Goal: Task Accomplishment & Management: Use online tool/utility

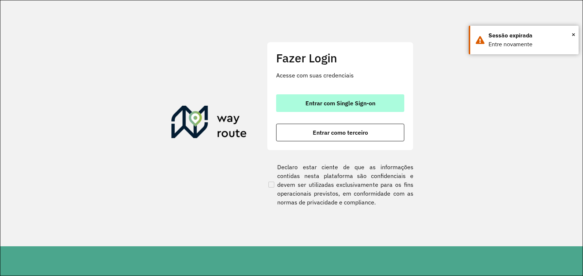
click at [371, 105] on span "Entrar com Single Sign-on" at bounding box center [341, 103] width 70 height 6
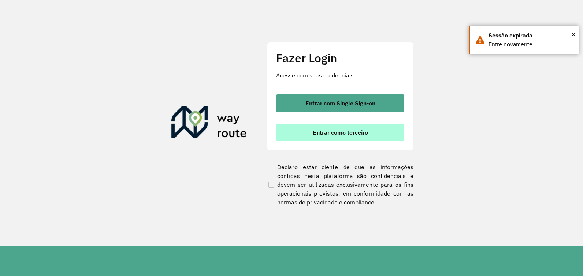
click at [340, 136] on button "Entrar como terceiro" at bounding box center [340, 133] width 128 height 18
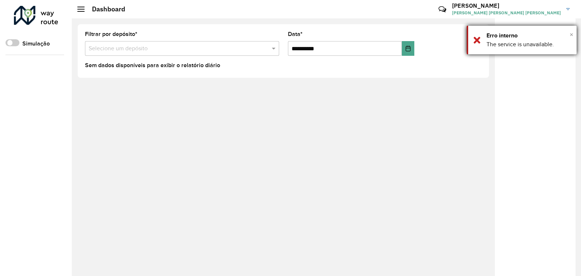
click at [571, 36] on span "×" at bounding box center [572, 34] width 4 height 8
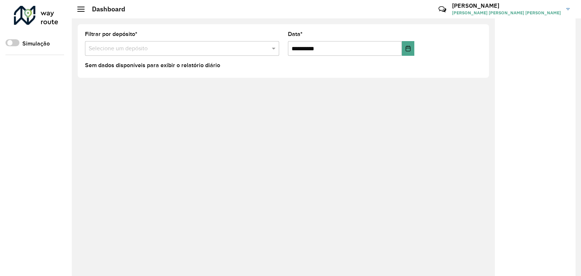
click at [38, 22] on div at bounding box center [36, 15] width 44 height 19
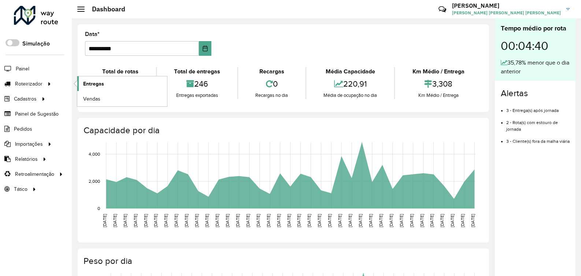
click at [96, 88] on link "Entregas" at bounding box center [122, 83] width 90 height 15
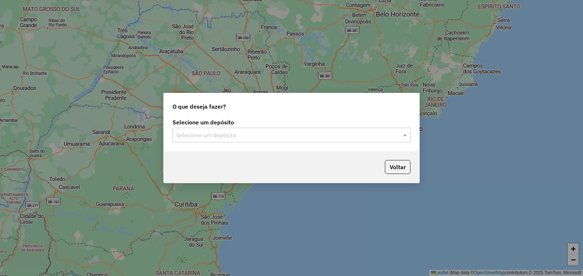
click at [243, 134] on input "text" at bounding box center [284, 135] width 216 height 9
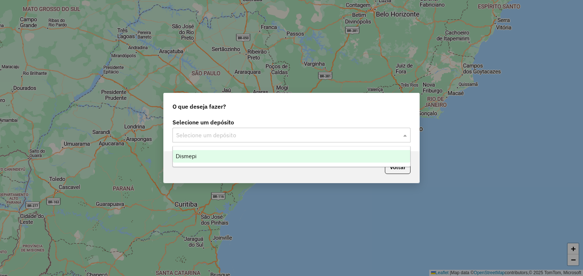
click at [247, 158] on div "Dismepi" at bounding box center [291, 156] width 237 height 12
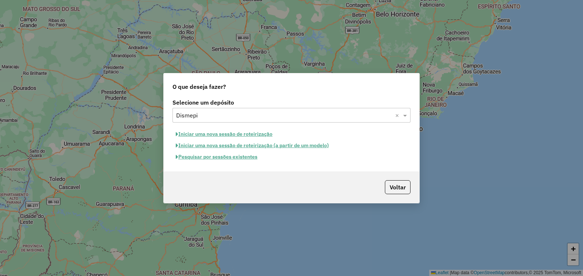
click at [237, 156] on button "Pesquisar por sessões existentes" at bounding box center [217, 156] width 88 height 11
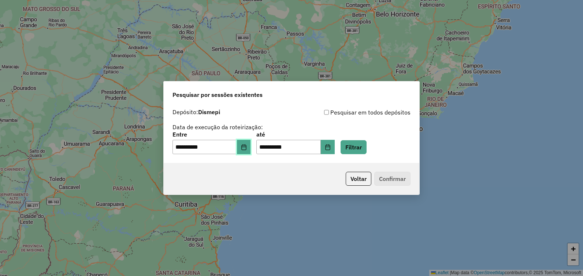
click at [246, 149] on icon "Choose Date" at bounding box center [244, 147] width 6 height 6
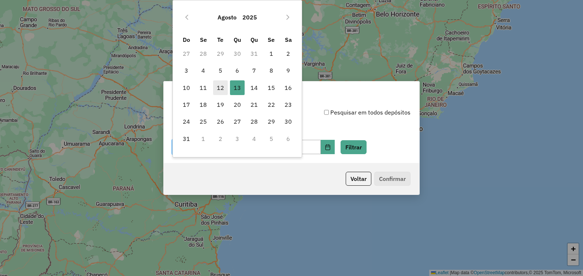
click at [221, 90] on span "12" at bounding box center [220, 87] width 15 height 15
type input "**********"
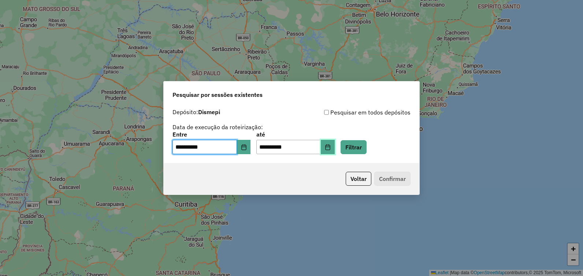
click at [331, 145] on icon "Choose Date" at bounding box center [328, 147] width 6 height 6
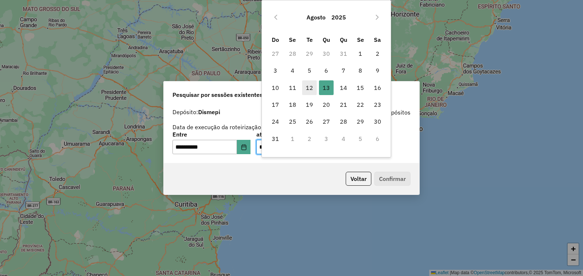
click at [302, 82] on span "12" at bounding box center [309, 87] width 15 height 15
type input "**********"
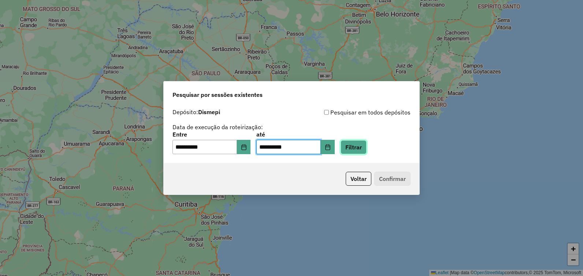
click at [358, 148] on button "Filtrar" at bounding box center [354, 147] width 26 height 14
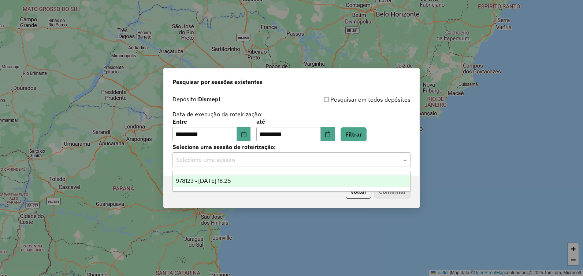
click at [395, 161] on div at bounding box center [292, 160] width 238 height 10
click at [381, 181] on div "978123 - 12/08/2025 18:25" at bounding box center [291, 180] width 237 height 12
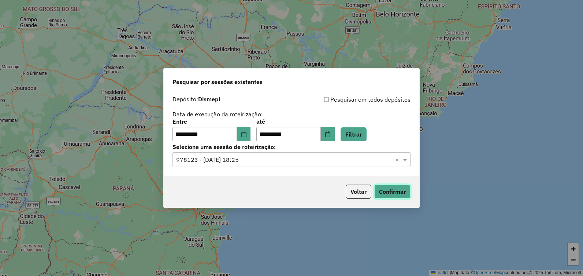
click at [378, 194] on button "Confirmar" at bounding box center [393, 191] width 36 height 14
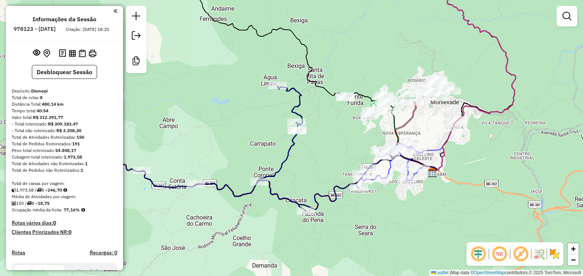
drag, startPoint x: 284, startPoint y: 220, endPoint x: 292, endPoint y: 181, distance: 39.0
click at [292, 181] on div "Janela de atendimento Grade de atendimento Capacidade Transportadoras Veículos …" at bounding box center [291, 138] width 583 height 276
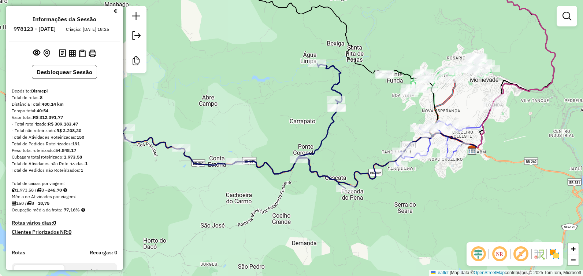
drag, startPoint x: 313, startPoint y: 181, endPoint x: 357, endPoint y: 161, distance: 48.0
click at [355, 161] on div "Janela de atendimento Grade de atendimento Capacidade Transportadoras Veículos …" at bounding box center [291, 138] width 583 height 276
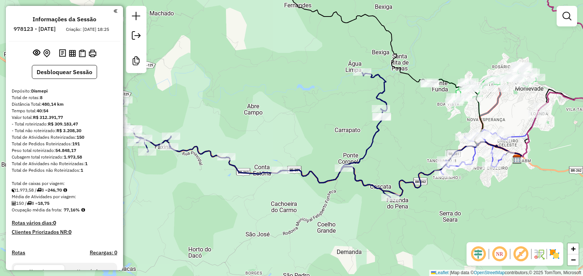
drag, startPoint x: 235, startPoint y: 169, endPoint x: 282, endPoint y: 181, distance: 48.2
click at [282, 181] on div "Janela de atendimento Grade de atendimento Capacidade Transportadoras Veículos …" at bounding box center [291, 138] width 583 height 276
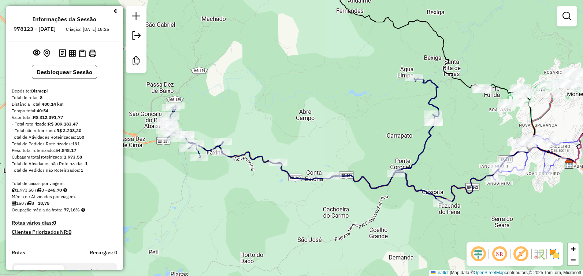
drag, startPoint x: 211, startPoint y: 166, endPoint x: 273, endPoint y: 168, distance: 61.6
click at [275, 170] on div "Janela de atendimento Grade de atendimento Capacidade Transportadoras Veículos …" at bounding box center [291, 138] width 583 height 276
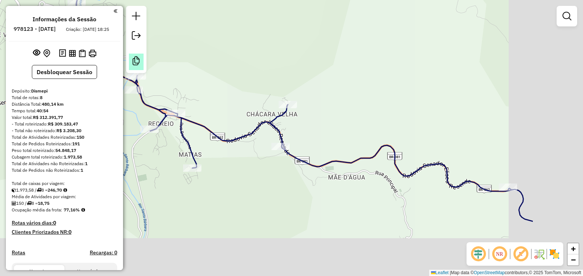
drag, startPoint x: 328, startPoint y: 162, endPoint x: 137, endPoint y: 58, distance: 217.1
click at [137, 58] on hb-router-mapa "Informações da Sessão 978123 - [DATE] Criação: [DATE] 18:25 Desbloquear Sessão …" at bounding box center [291, 138] width 583 height 276
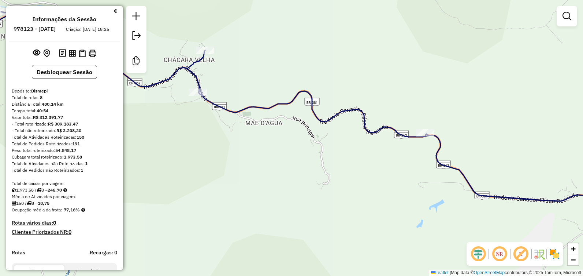
drag, startPoint x: 326, startPoint y: 140, endPoint x: 207, endPoint y: 141, distance: 119.5
click at [207, 140] on div "Janela de atendimento Grade de atendimento Capacidade Transportadoras Veículos …" at bounding box center [291, 138] width 583 height 276
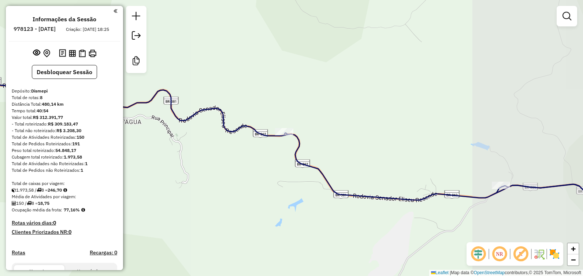
drag, startPoint x: 376, startPoint y: 158, endPoint x: 267, endPoint y: 131, distance: 112.2
click at [267, 131] on div "Janela de atendimento Grade de atendimento Capacidade Transportadoras Veículos …" at bounding box center [291, 138] width 583 height 276
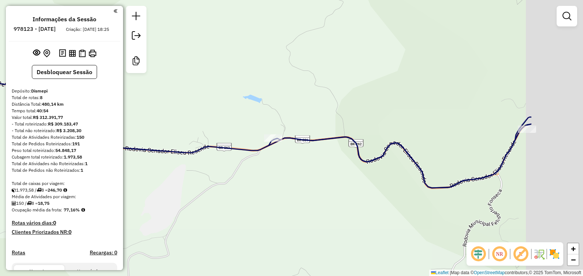
drag, startPoint x: 360, startPoint y: 125, endPoint x: 214, endPoint y: 107, distance: 146.7
click at [225, 107] on div "Janela de atendimento Grade de atendimento Capacidade Transportadoras Veículos …" at bounding box center [291, 138] width 583 height 276
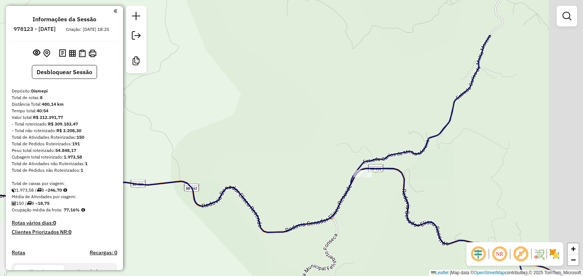
drag, startPoint x: 326, startPoint y: 117, endPoint x: 275, endPoint y: 195, distance: 92.7
click at [273, 197] on div "Janela de atendimento Grade de atendimento Capacidade Transportadoras Veículos …" at bounding box center [291, 138] width 583 height 276
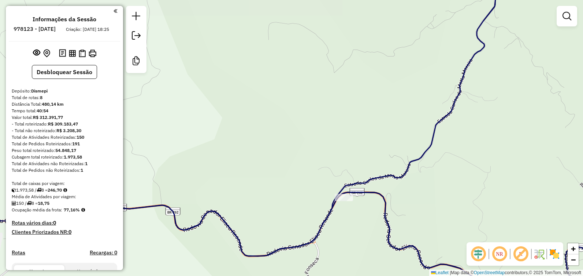
drag, startPoint x: 280, startPoint y: 170, endPoint x: 262, endPoint y: 180, distance: 20.4
click at [259, 181] on div "Janela de atendimento Grade de atendimento Capacidade Transportadoras Veículos …" at bounding box center [291, 138] width 583 height 276
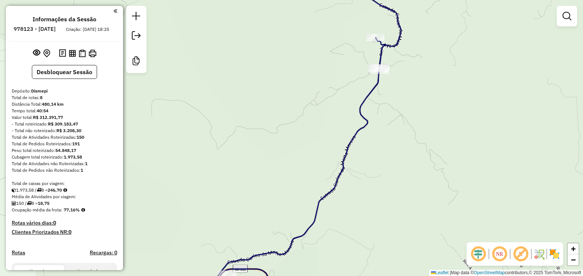
drag, startPoint x: 328, startPoint y: 82, endPoint x: 315, endPoint y: 99, distance: 21.4
click at [315, 99] on div "Janela de atendimento Grade de atendimento Capacidade Transportadoras Veículos …" at bounding box center [291, 138] width 583 height 276
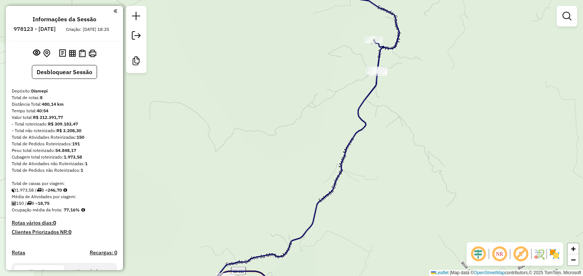
drag, startPoint x: 328, startPoint y: 115, endPoint x: 310, endPoint y: 232, distance: 118.4
click at [308, 232] on div "Janela de atendimento Grade de atendimento Capacidade Transportadoras Veículos …" at bounding box center [291, 138] width 583 height 276
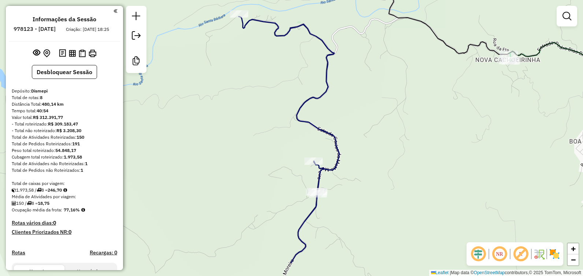
drag, startPoint x: 453, startPoint y: 174, endPoint x: 400, endPoint y: 107, distance: 85.3
click at [401, 107] on div "Janela de atendimento Grade de atendimento Capacidade Transportadoras Veículos …" at bounding box center [291, 138] width 583 height 276
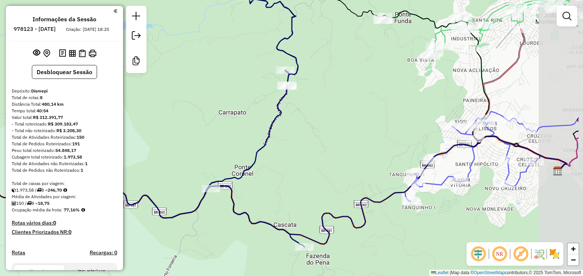
drag, startPoint x: 446, startPoint y: 174, endPoint x: 383, endPoint y: 120, distance: 83.0
click at [383, 120] on div "Janela de atendimento Grade de atendimento Capacidade Transportadoras Veículos …" at bounding box center [291, 138] width 583 height 276
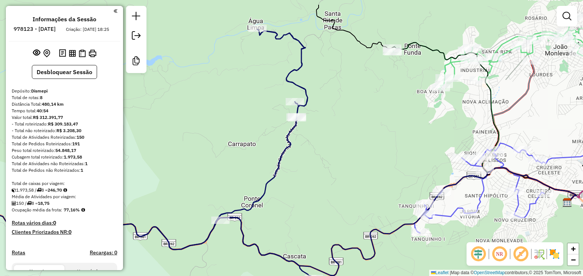
drag, startPoint x: 400, startPoint y: 41, endPoint x: 405, endPoint y: 63, distance: 23.1
click at [405, 62] on div "Janela de atendimento Grade de atendimento Capacidade Transportadoras Veículos …" at bounding box center [291, 138] width 583 height 276
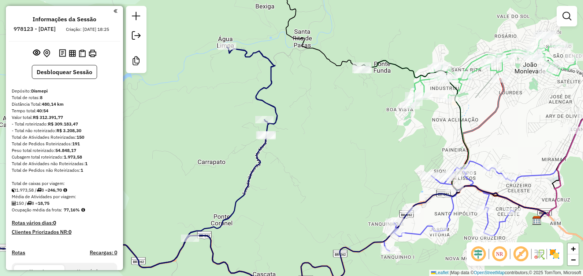
drag, startPoint x: 368, startPoint y: 92, endPoint x: 338, endPoint y: 110, distance: 35.1
click at [338, 110] on div "Janela de atendimento Grade de atendimento Capacidade Transportadoras Veículos …" at bounding box center [291, 138] width 583 height 276
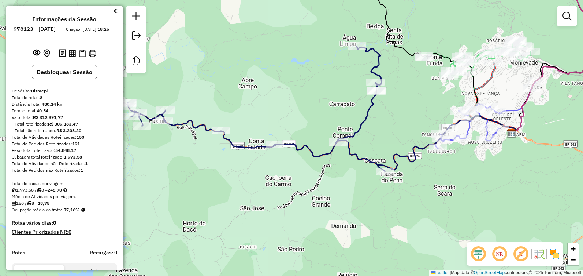
drag, startPoint x: 336, startPoint y: 145, endPoint x: 420, endPoint y: 108, distance: 91.4
click at [420, 107] on div "Janela de atendimento Grade de atendimento Capacidade Transportadoras Veículos …" at bounding box center [291, 138] width 583 height 276
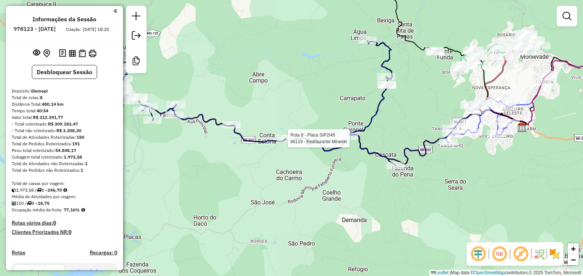
select select "**********"
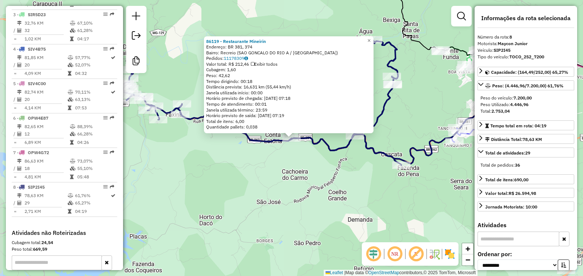
scroll to position [419, 0]
